Goal: Information Seeking & Learning: Learn about a topic

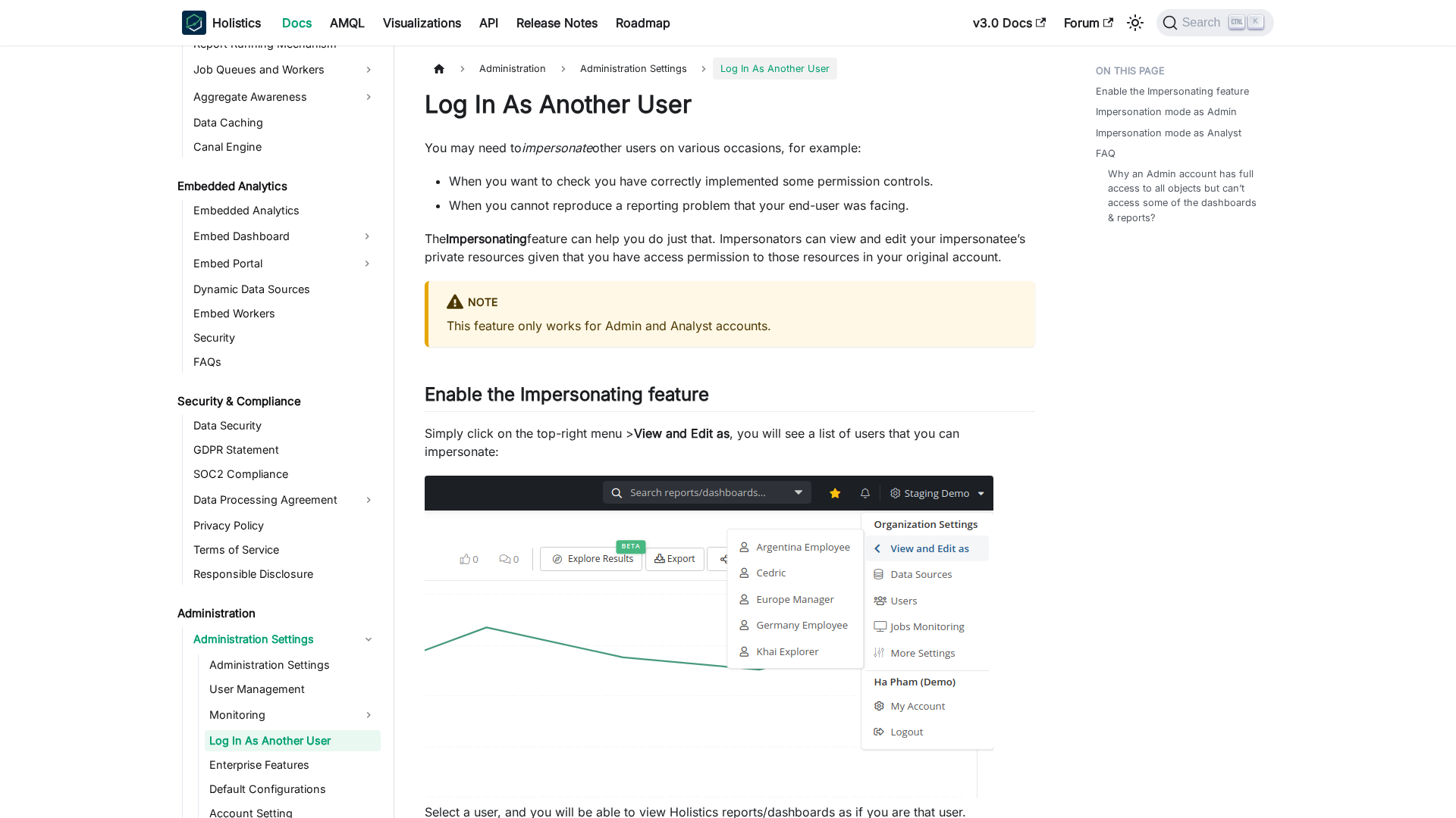
scroll to position [1564, 0]
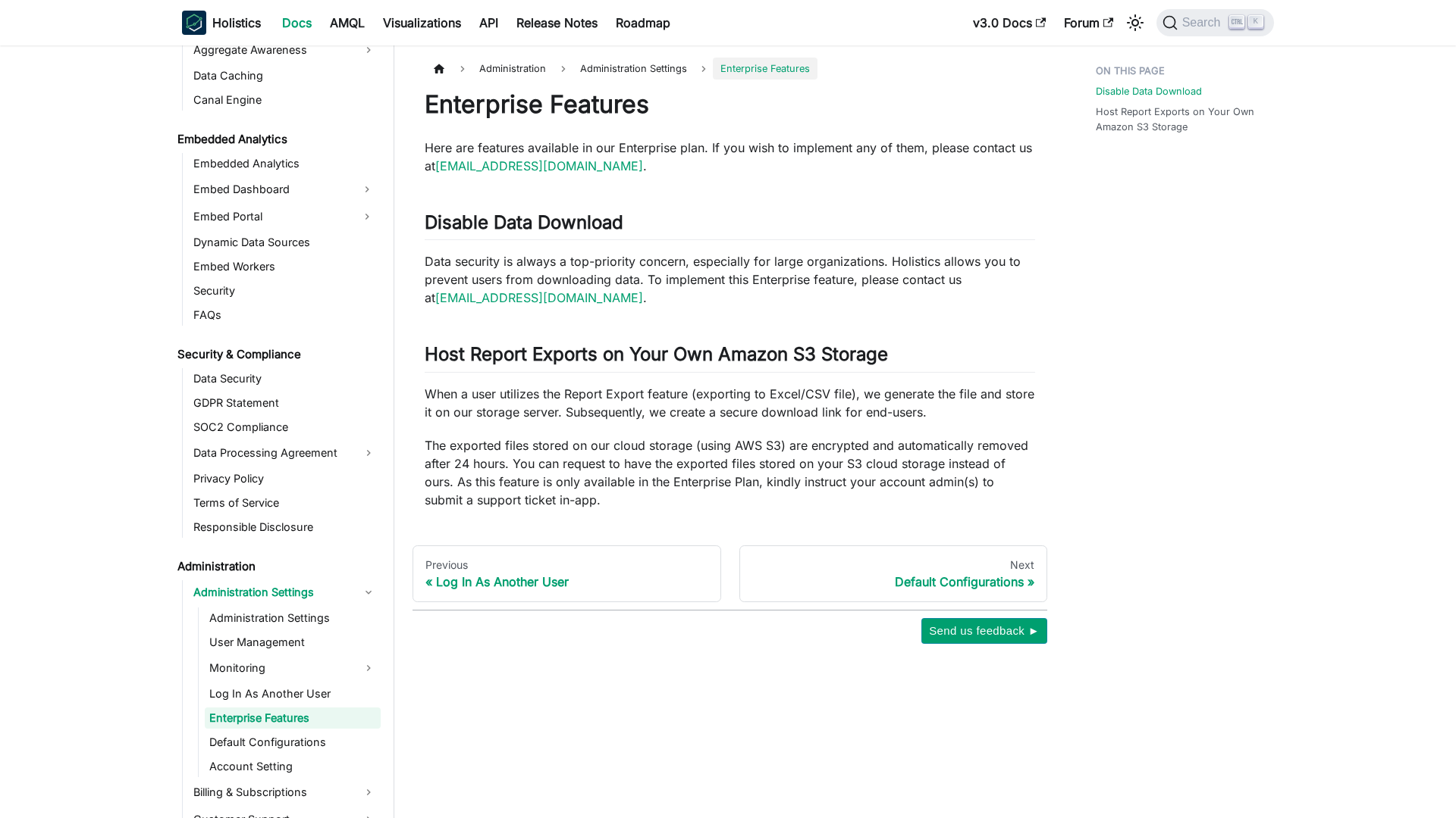
scroll to position [1588, 0]
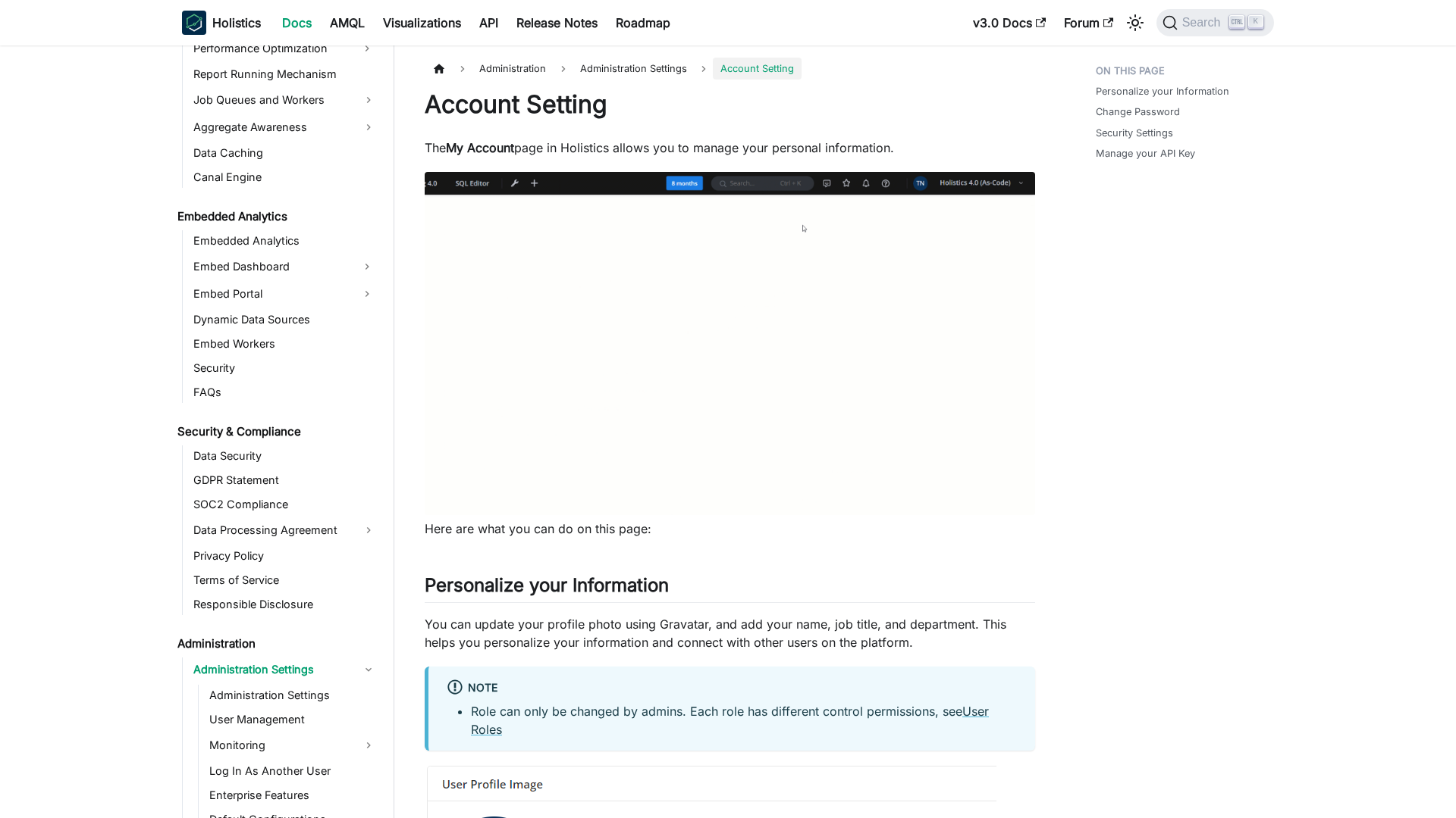
scroll to position [1637, 0]
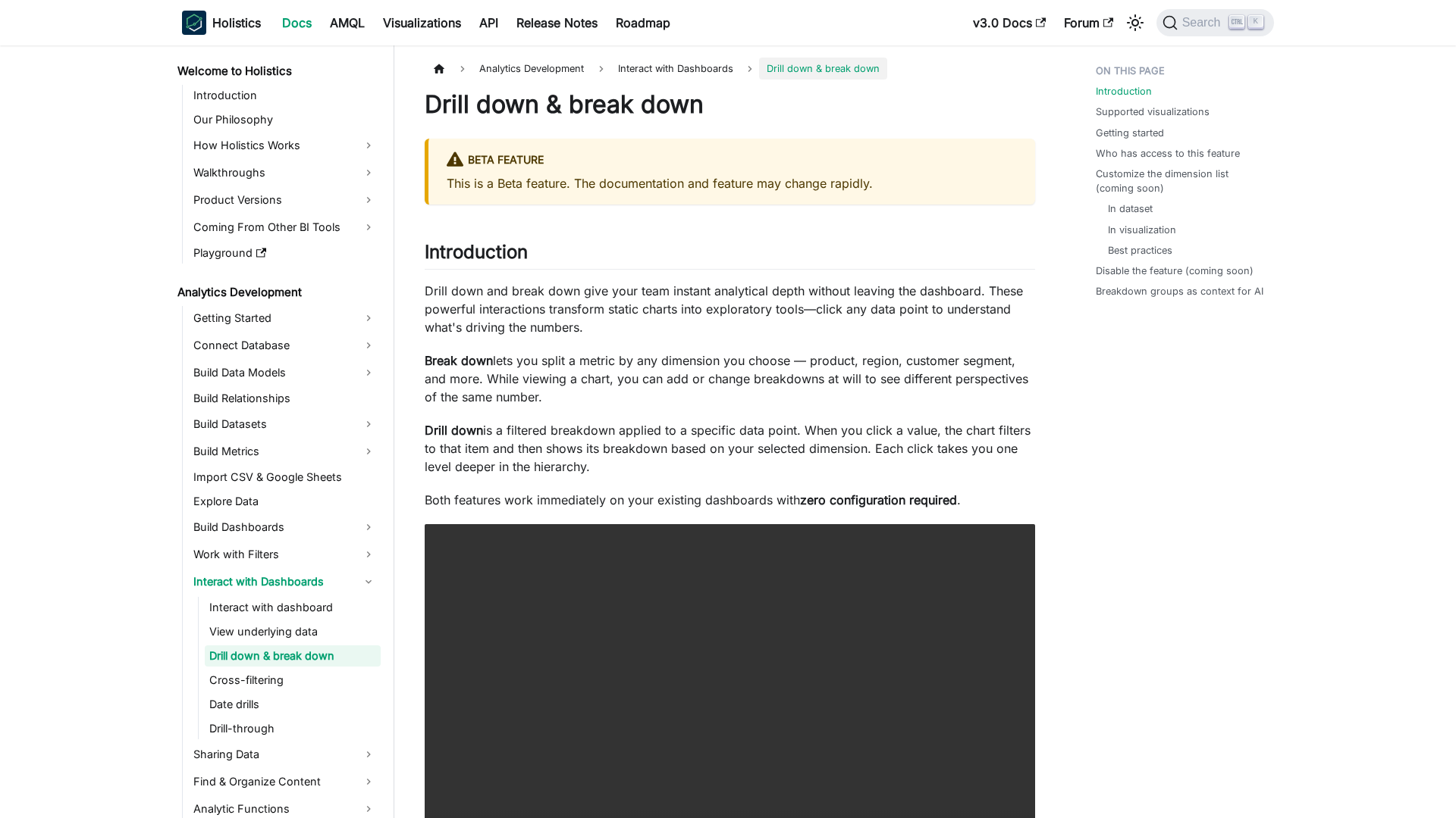
scroll to position [3, 0]
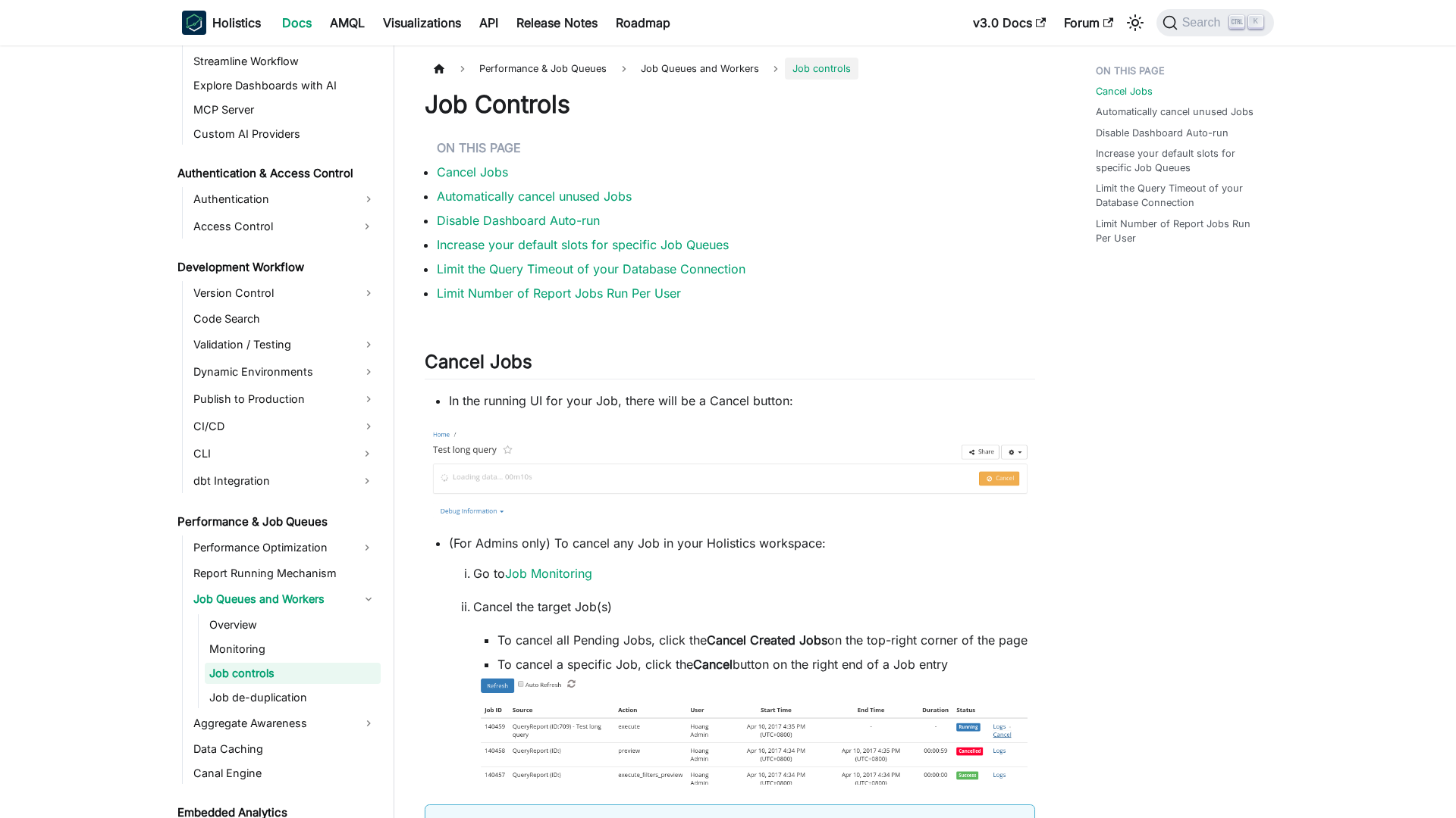
scroll to position [967, 0]
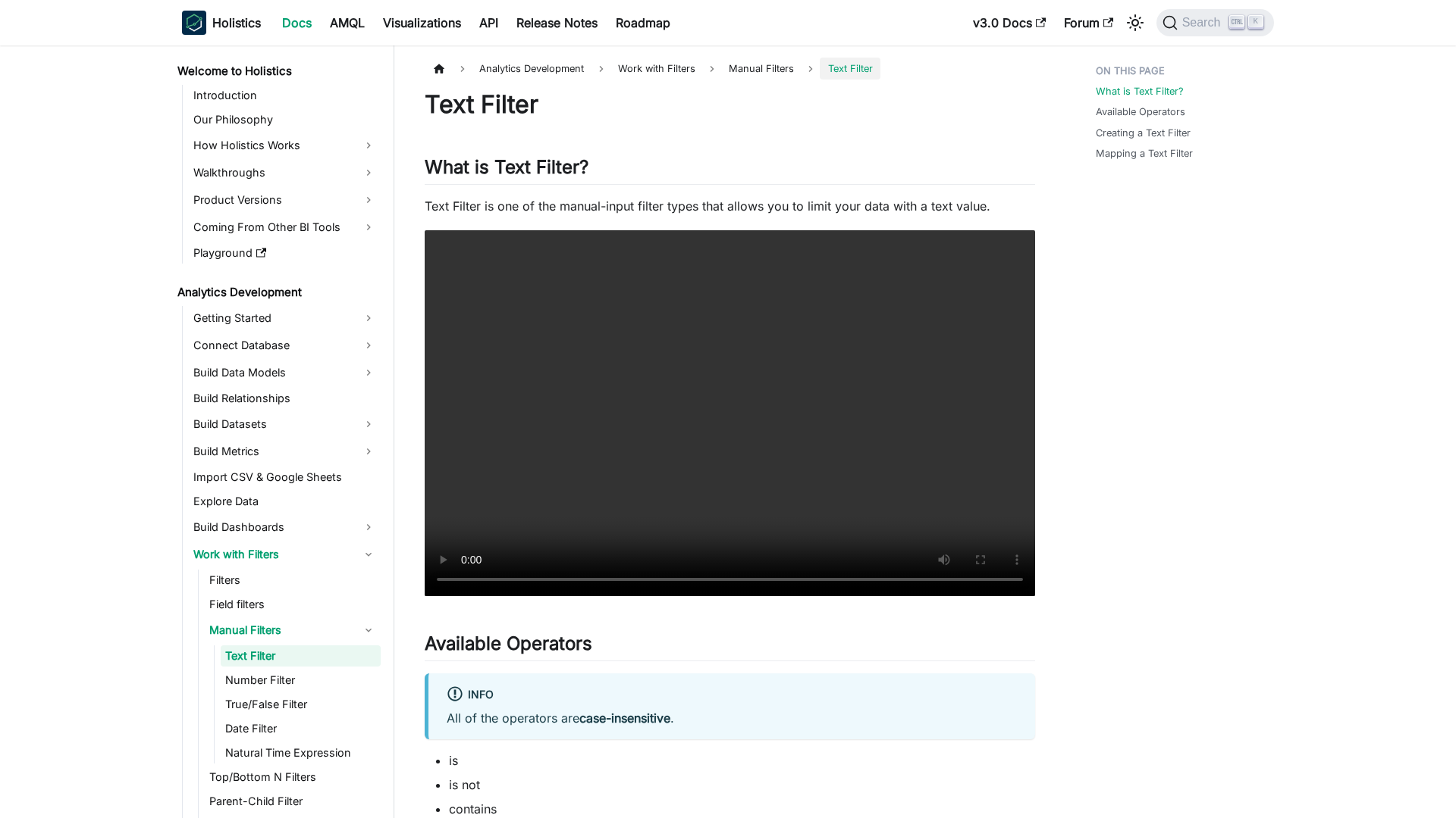
scroll to position [3, 0]
